Goal: Navigation & Orientation: Find specific page/section

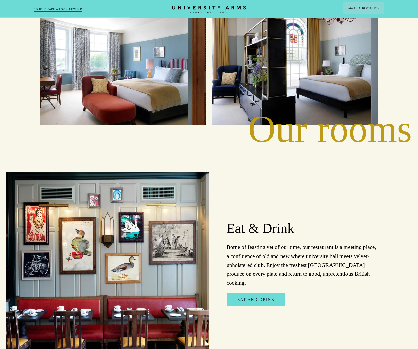
scroll to position [855, 0]
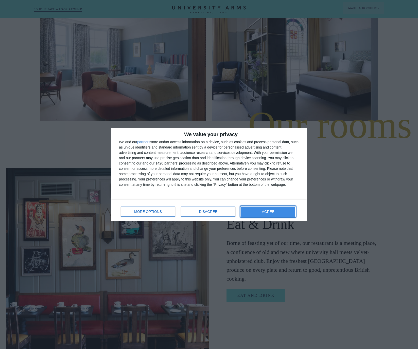
click at [280, 210] on button "AGREE" at bounding box center [268, 212] width 54 height 10
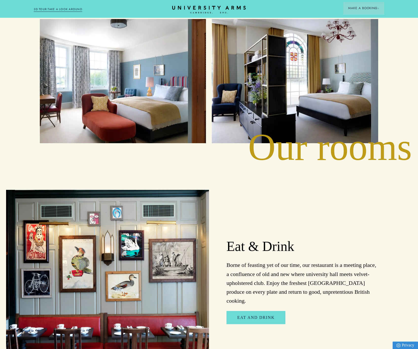
scroll to position [823, 0]
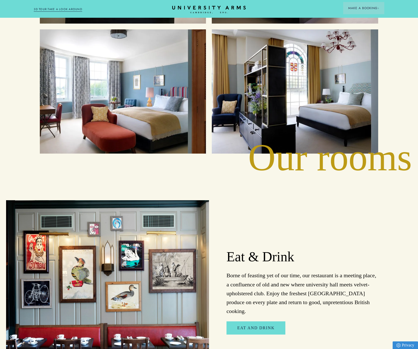
click at [275, 137] on div "Cambridge's Leading Luxury Hotel Since [DATE] BOOK YOUR CAMBRIDGE CITY BREAK D …" at bounding box center [209, 101] width 418 height 1848
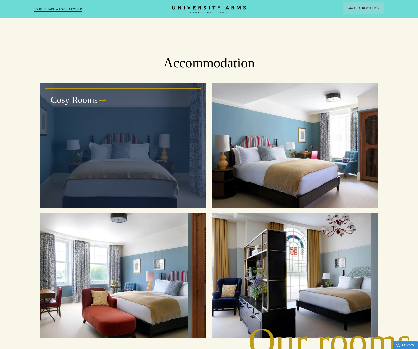
scroll to position [612, 0]
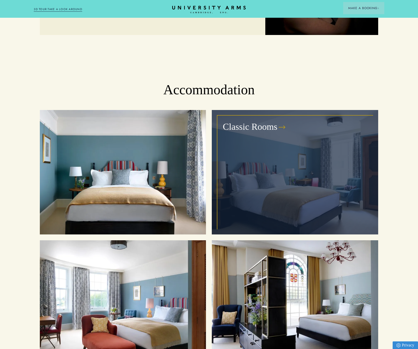
click at [235, 159] on div "Classic Rooms" at bounding box center [295, 172] width 155 height 113
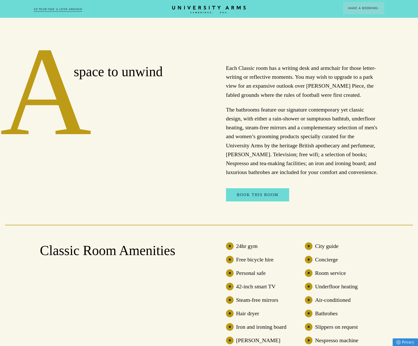
scroll to position [244, 0]
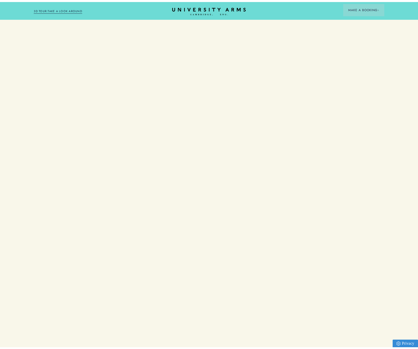
scroll to position [612, 0]
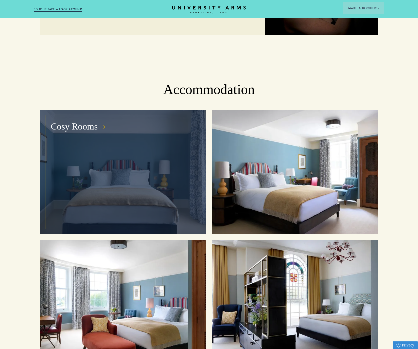
click at [124, 160] on div "Cosy Rooms" at bounding box center [123, 172] width 155 height 113
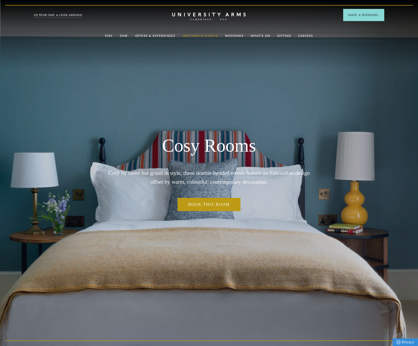
click at [202, 37] on link "Meetings & Events" at bounding box center [200, 37] width 35 height 7
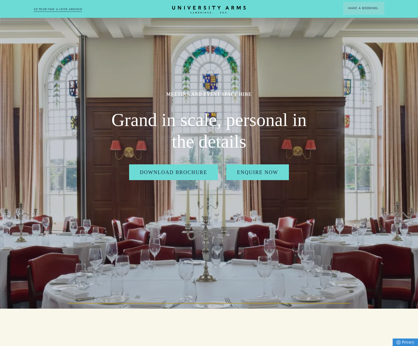
scroll to position [16, 0]
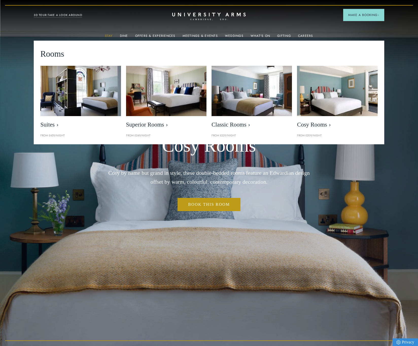
click at [112, 37] on link "Stay" at bounding box center [109, 37] width 8 height 7
